Goal: Information Seeking & Learning: Learn about a topic

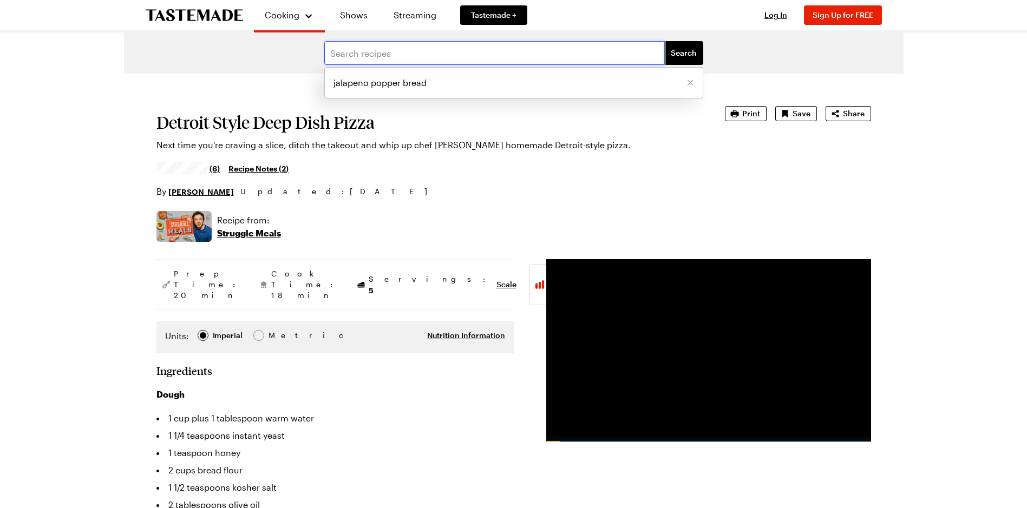
click at [407, 55] on input "text" at bounding box center [494, 53] width 340 height 24
drag, startPoint x: 342, startPoint y: 54, endPoint x: 354, endPoint y: 74, distance: 23.8
click at [348, 60] on input "pipllsbury pizza dough" at bounding box center [494, 53] width 340 height 24
click at [426, 60] on input "pipsbury pizza dough" at bounding box center [494, 53] width 340 height 24
click at [440, 57] on input "pillsbury pizza dough" at bounding box center [494, 53] width 340 height 24
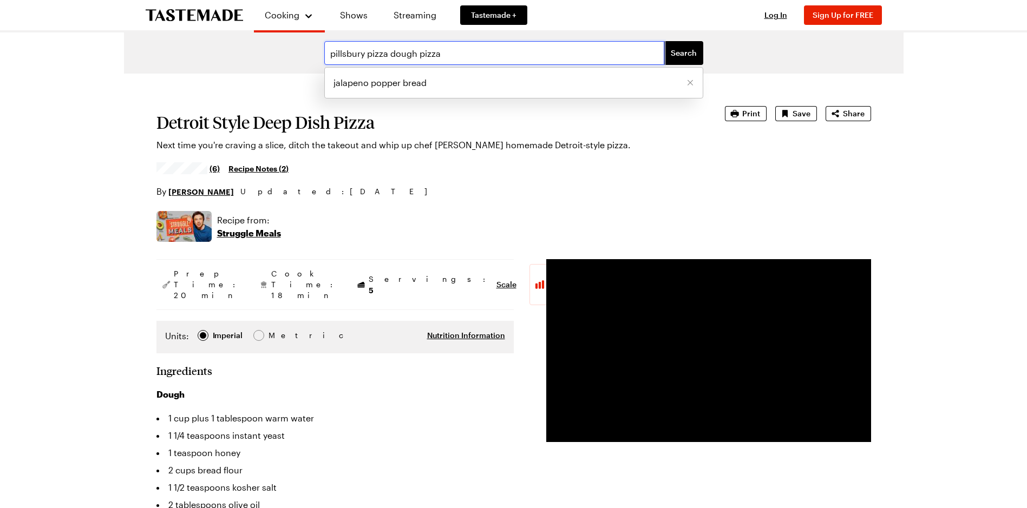
type input "pillsbury pizza dough pizza"
click at [664, 41] on button "Search" at bounding box center [683, 53] width 39 height 24
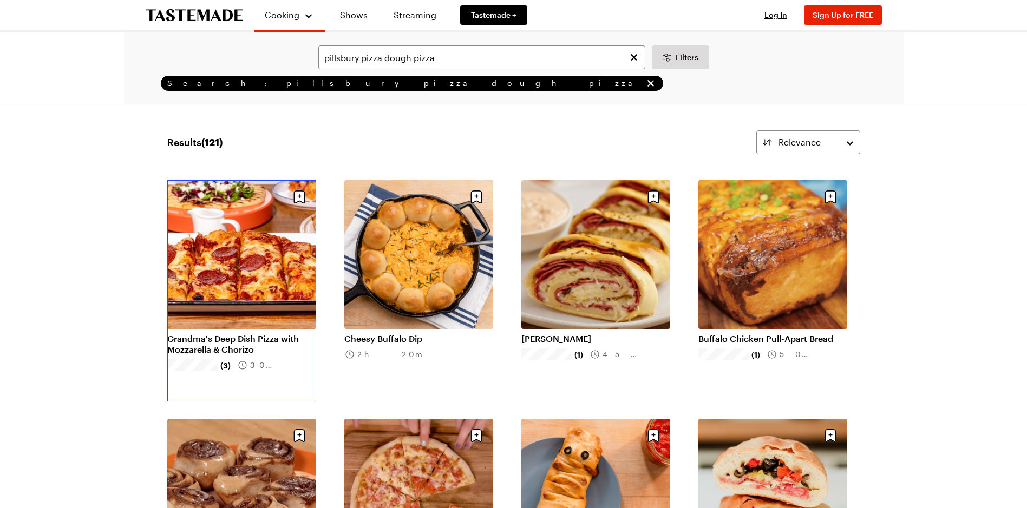
click at [237, 334] on link "Grandma's Deep Dish Pizza with Mozzarella & Chorizo" at bounding box center [241, 345] width 149 height 22
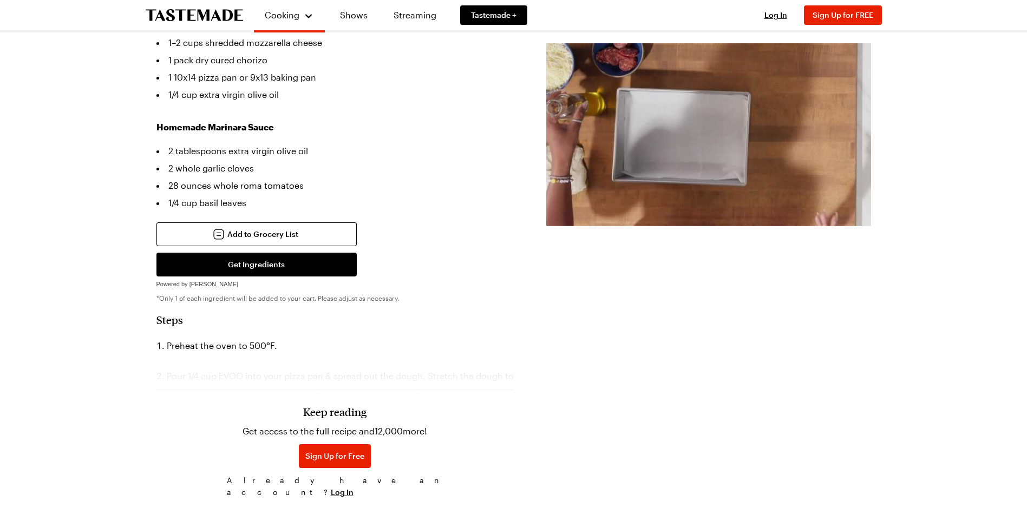
scroll to position [515, 0]
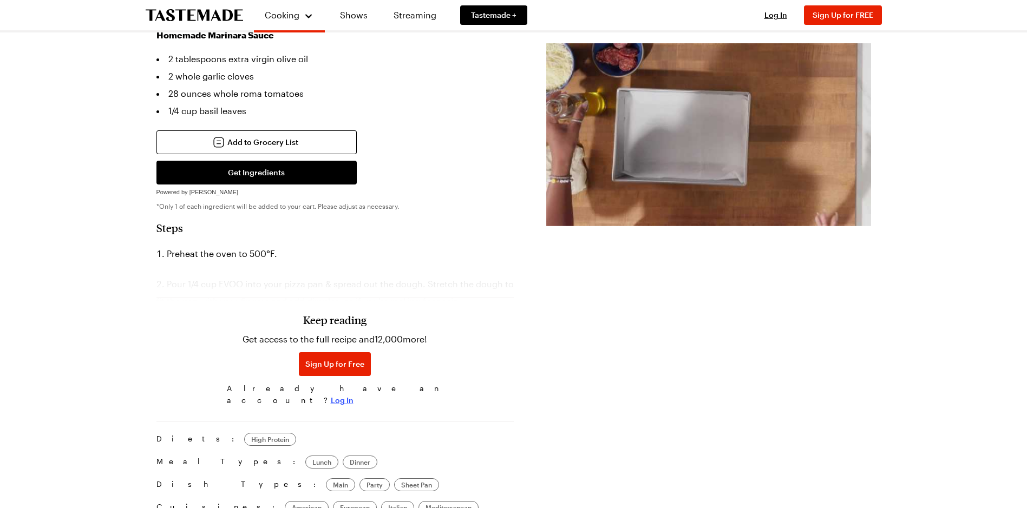
click at [354, 395] on span "Log In" at bounding box center [342, 400] width 23 height 11
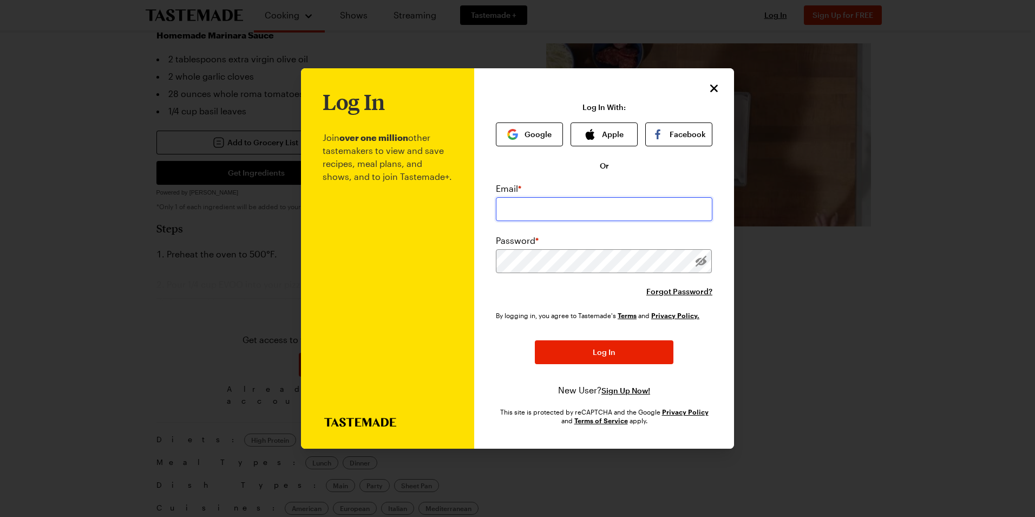
type input "[EMAIL_ADDRESS][DOMAIN_NAME]"
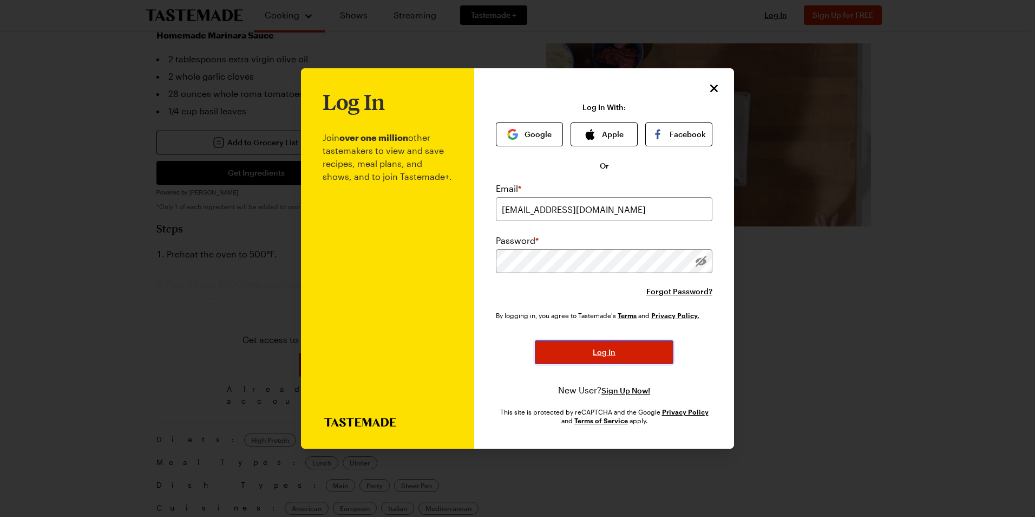
click at [609, 350] on span "Log In" at bounding box center [604, 352] width 23 height 11
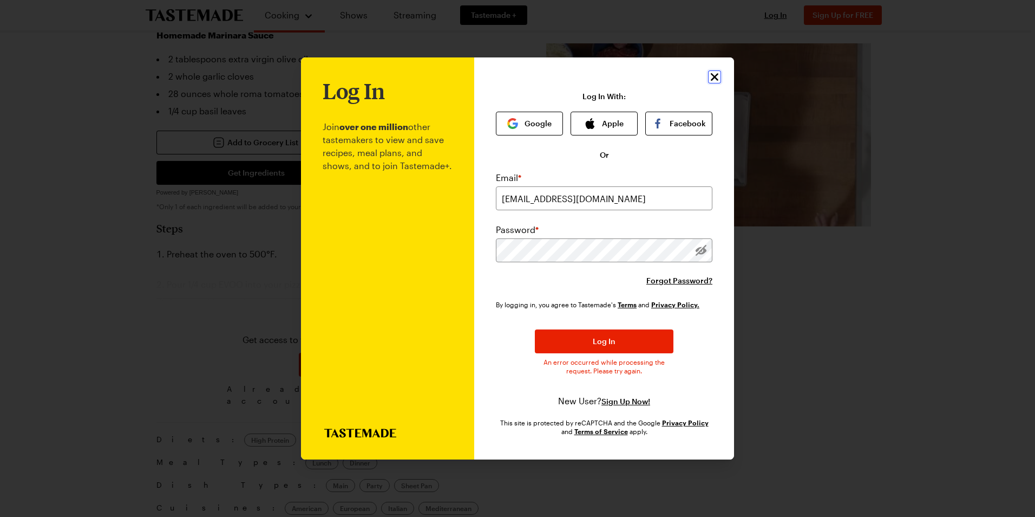
click at [710, 76] on icon "Close" at bounding box center [714, 76] width 13 height 13
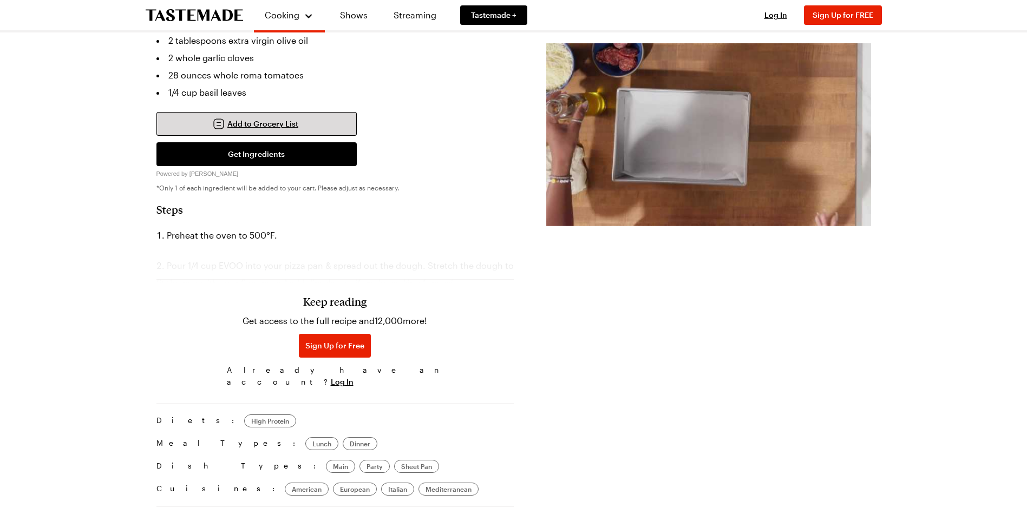
scroll to position [425, 0]
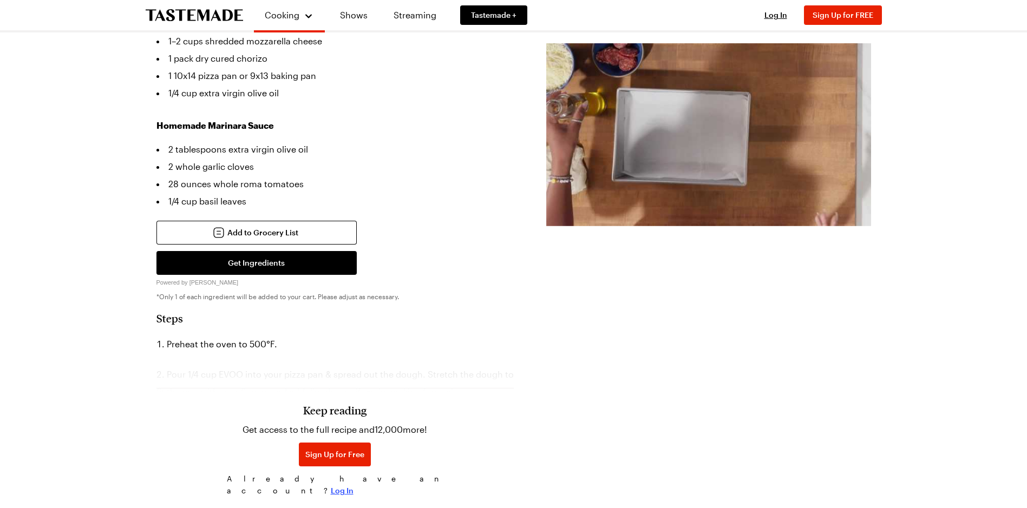
click at [354, 486] on span "Log In" at bounding box center [342, 491] width 23 height 11
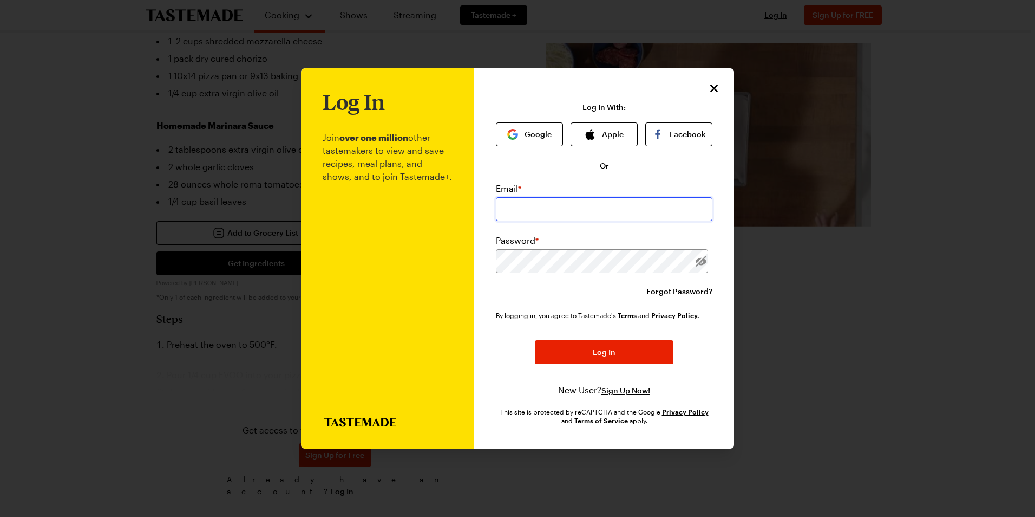
type input "[EMAIL_ADDRESS][DOMAIN_NAME]"
click at [703, 266] on div at bounding box center [701, 261] width 23 height 24
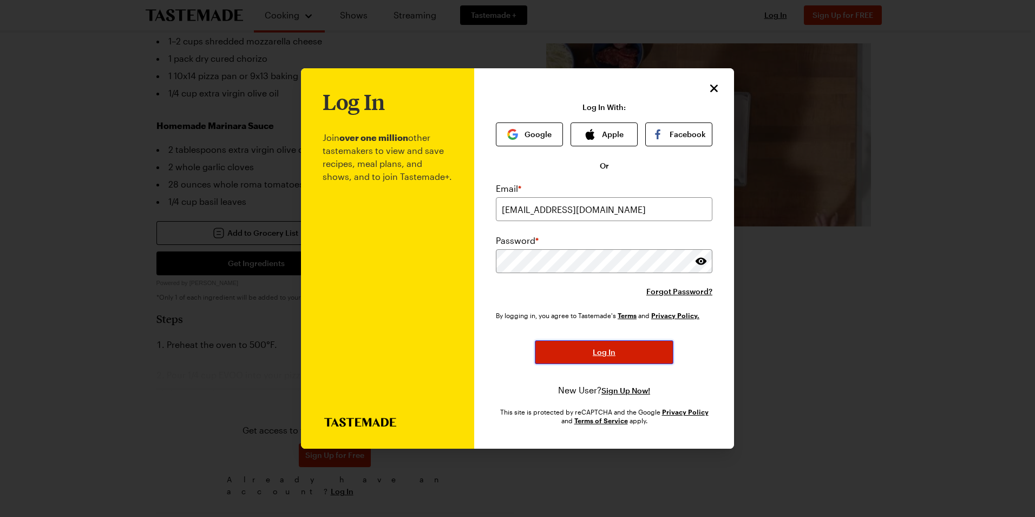
click at [602, 353] on span "Log In" at bounding box center [604, 352] width 23 height 11
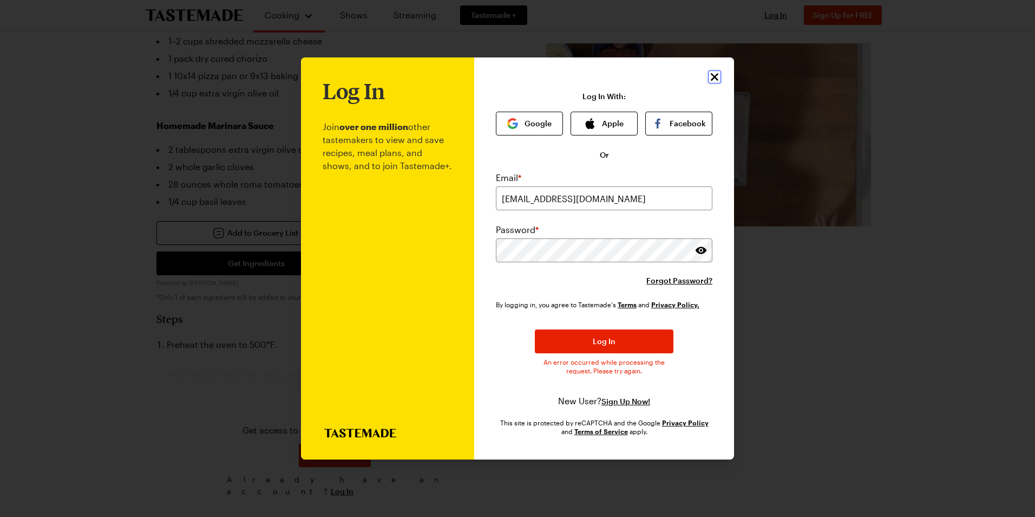
click at [715, 77] on icon "Close" at bounding box center [715, 77] width 8 height 8
